Goal: Task Accomplishment & Management: Manage account settings

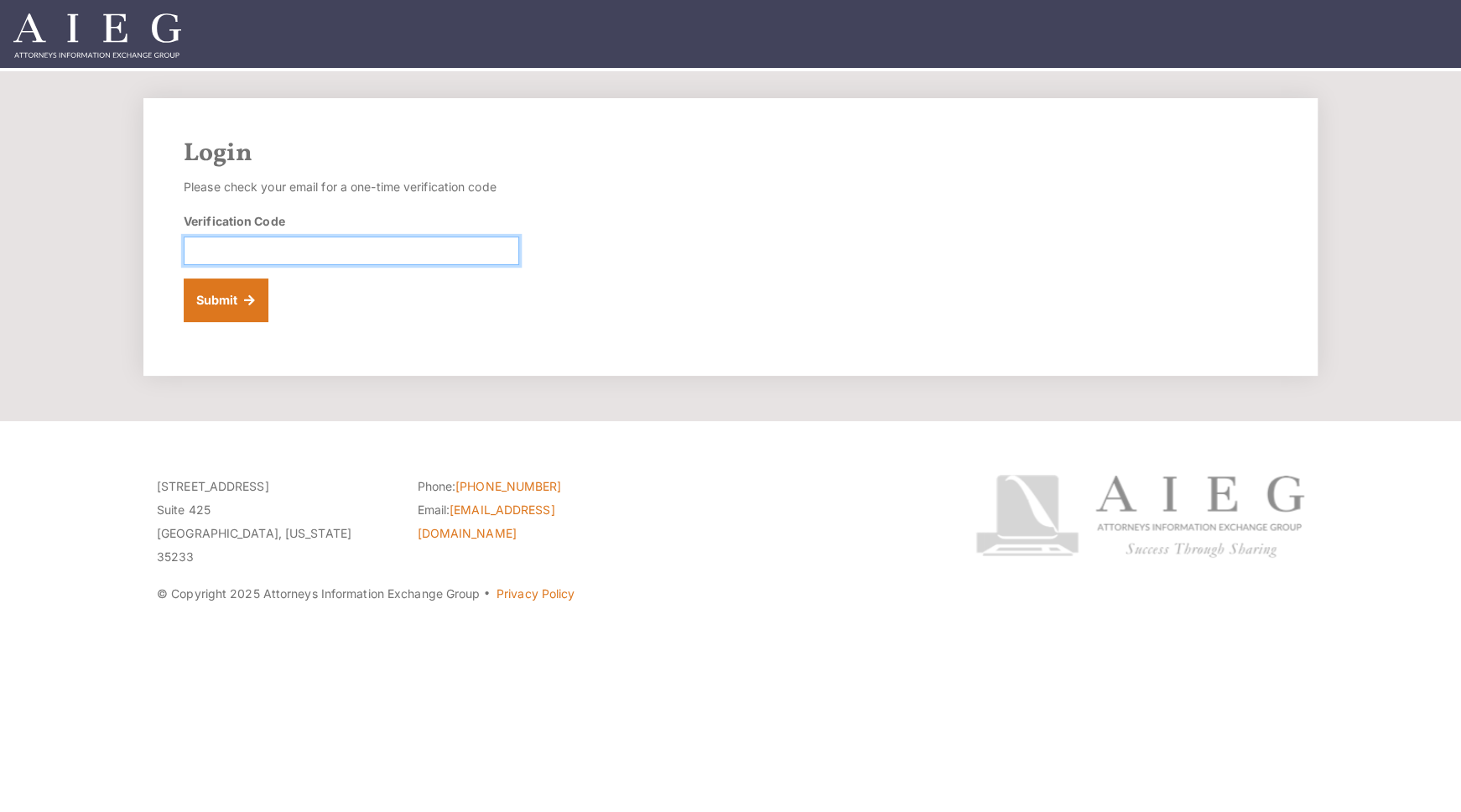
click at [297, 248] on input "Verification Code" at bounding box center [351, 250] width 336 height 28
paste input "051644"
type input "051644"
click at [210, 308] on button "Submit" at bounding box center [225, 300] width 85 height 44
click at [236, 297] on button "Submit" at bounding box center [225, 300] width 85 height 44
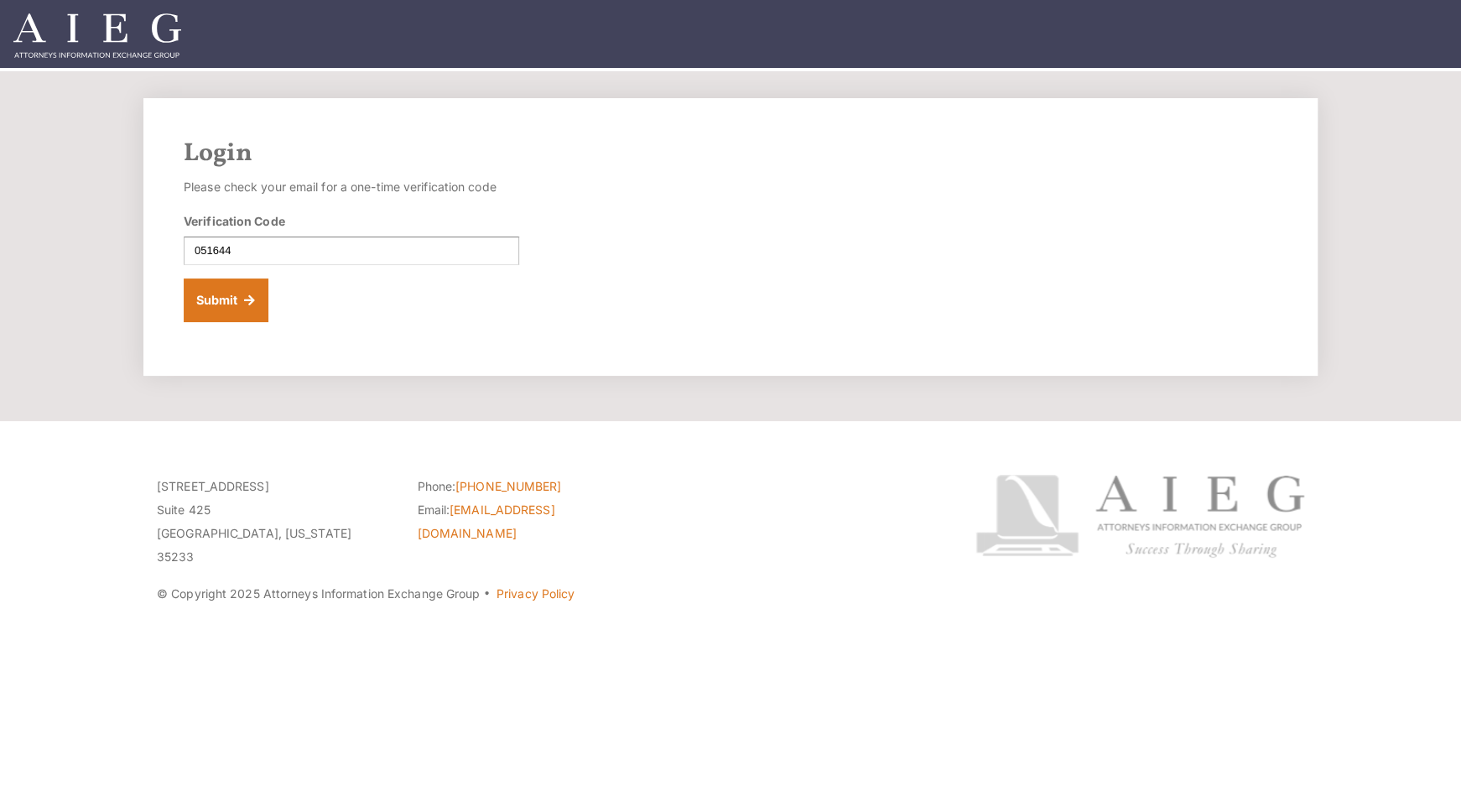
click at [978, 251] on div "Login Please check your email for a one-time verification code Verification Cod…" at bounding box center [730, 237] width 1174 height 278
click at [117, 26] on img at bounding box center [98, 36] width 168 height 45
click at [416, 238] on input "Verification Code" at bounding box center [351, 250] width 336 height 28
paste input "051644"
type input "051644"
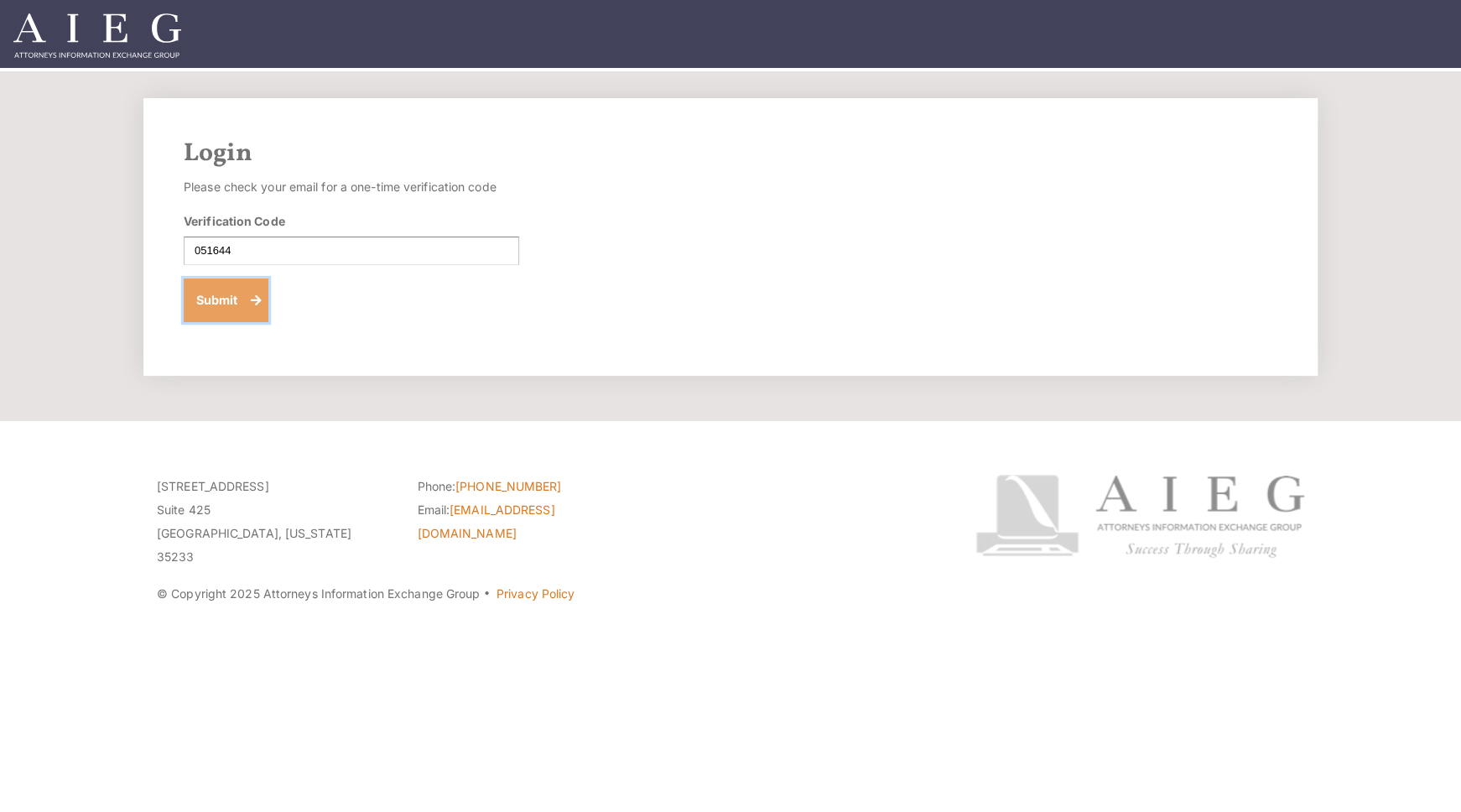
click at [249, 290] on button "Submit" at bounding box center [225, 300] width 85 height 44
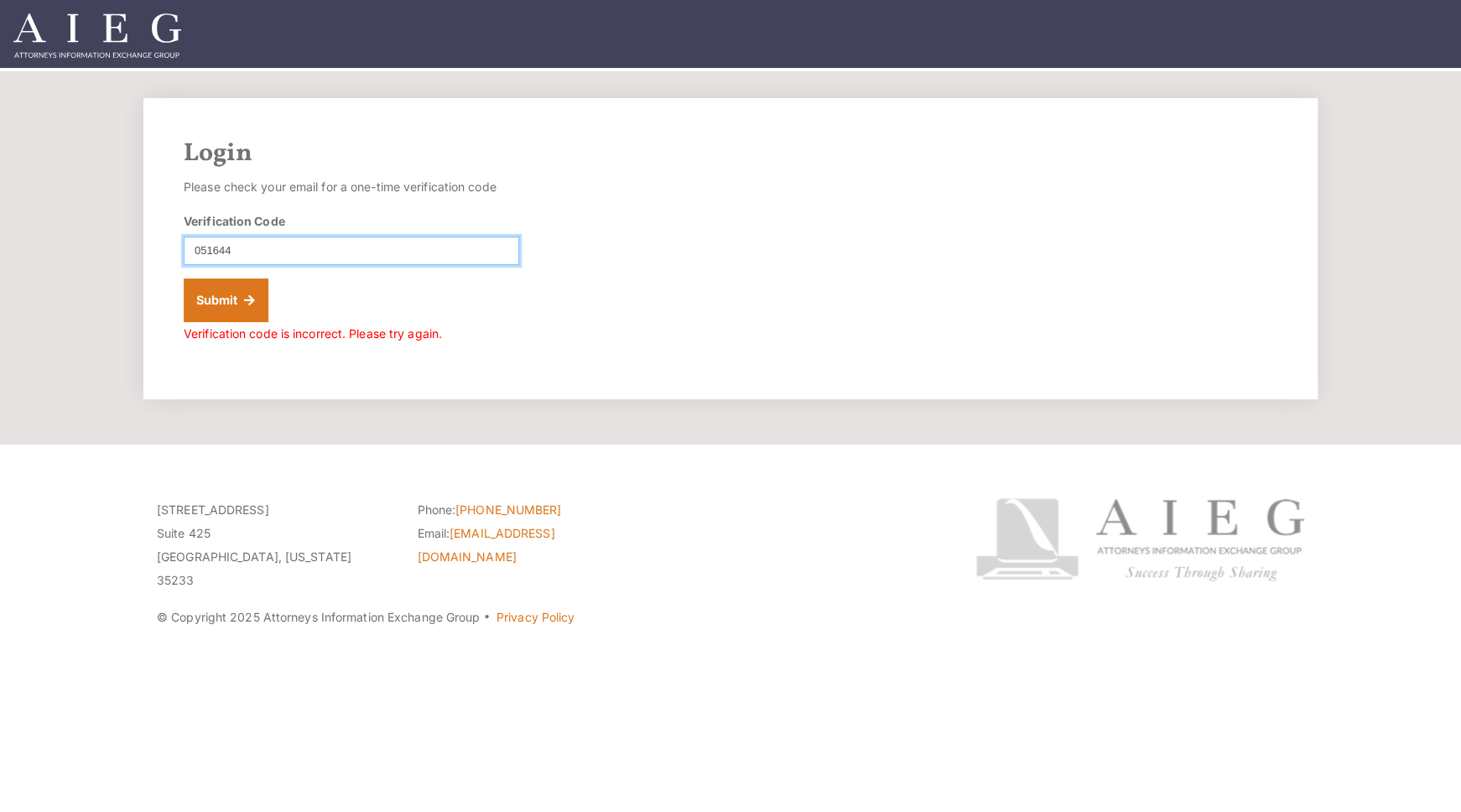
click at [244, 248] on input "051644" at bounding box center [351, 250] width 336 height 28
click at [245, 248] on input "051644" at bounding box center [351, 250] width 336 height 28
paste input "20619"
type input "020619"
click at [235, 278] on button "Submit" at bounding box center [225, 300] width 85 height 44
